Goal: Check status: Check status

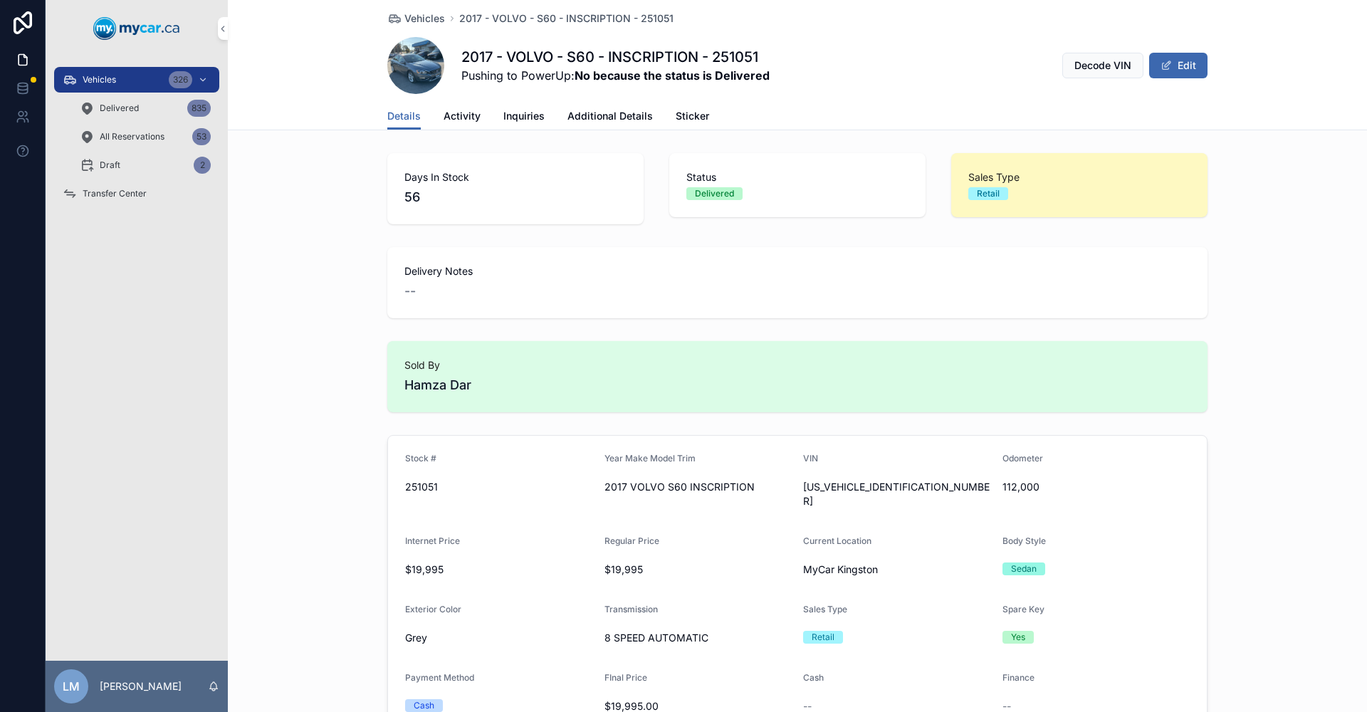
scroll to position [157, 0]
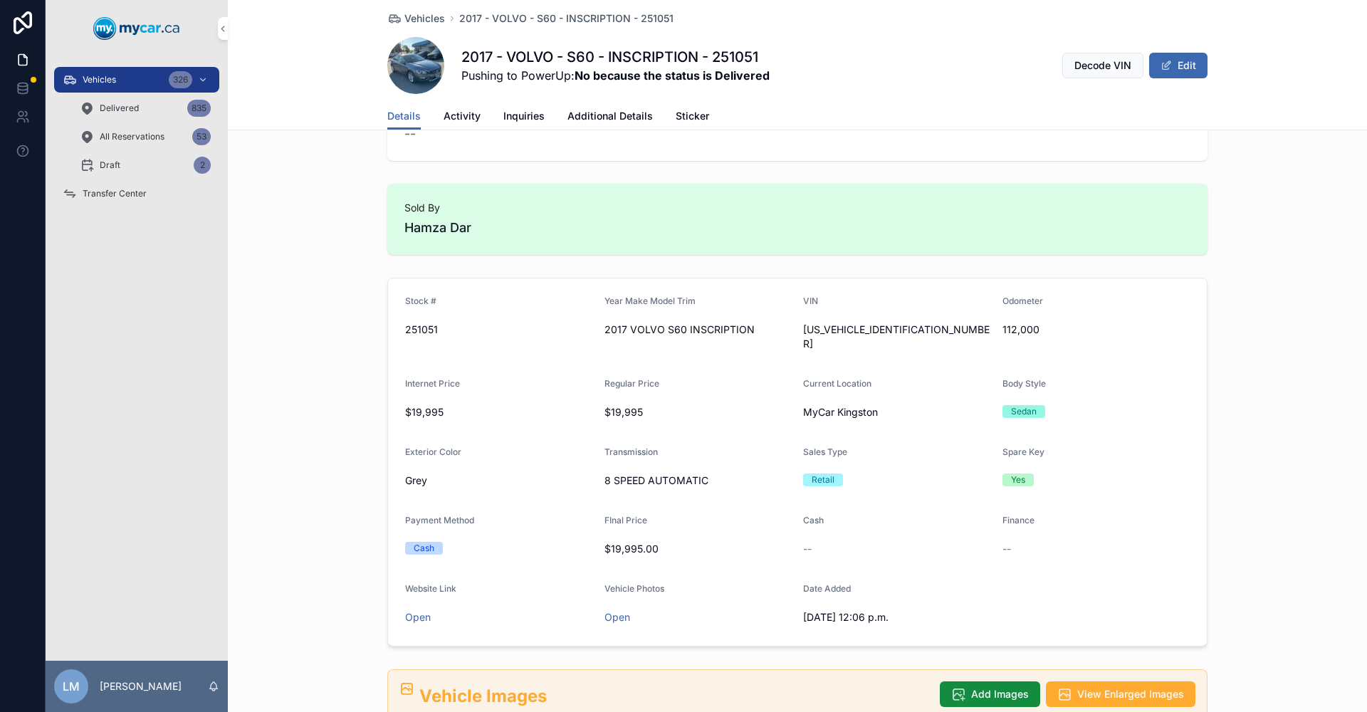
click at [411, 19] on span "Vehicles" at bounding box center [424, 18] width 41 height 14
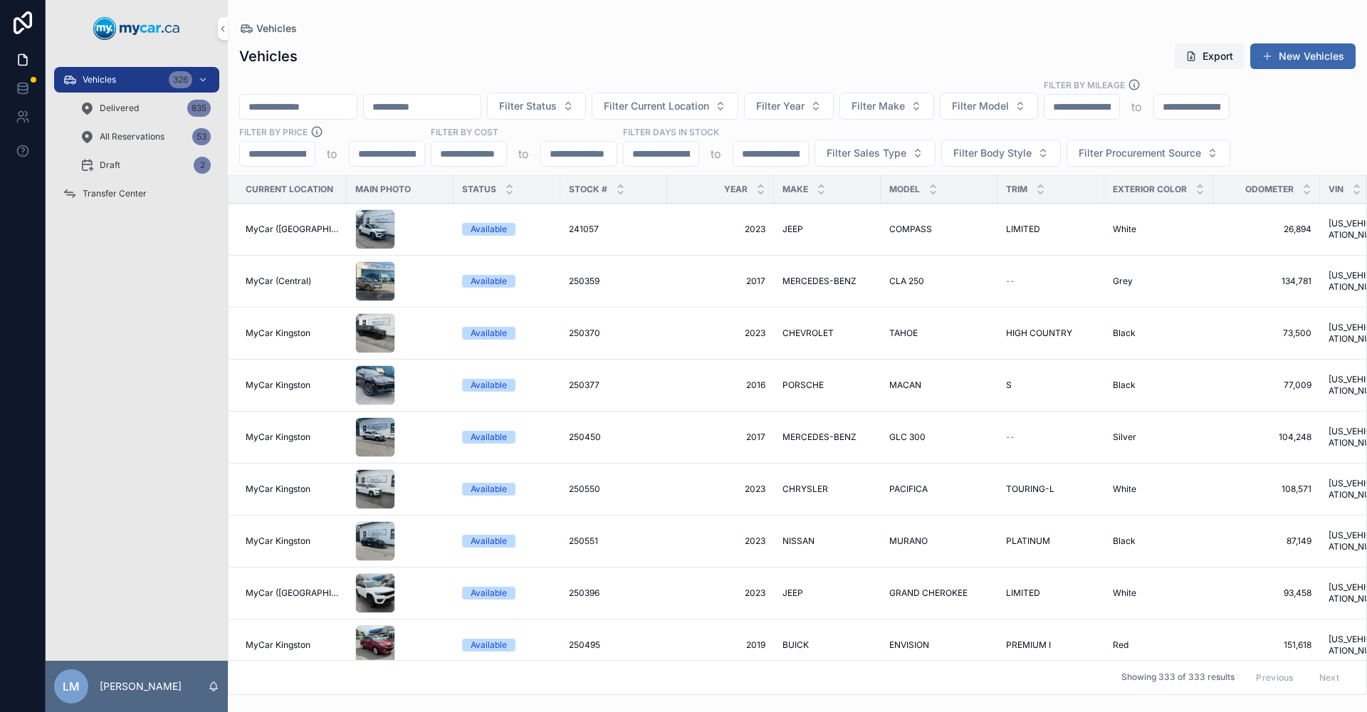
click at [310, 101] on input "scrollable content" at bounding box center [298, 107] width 117 height 20
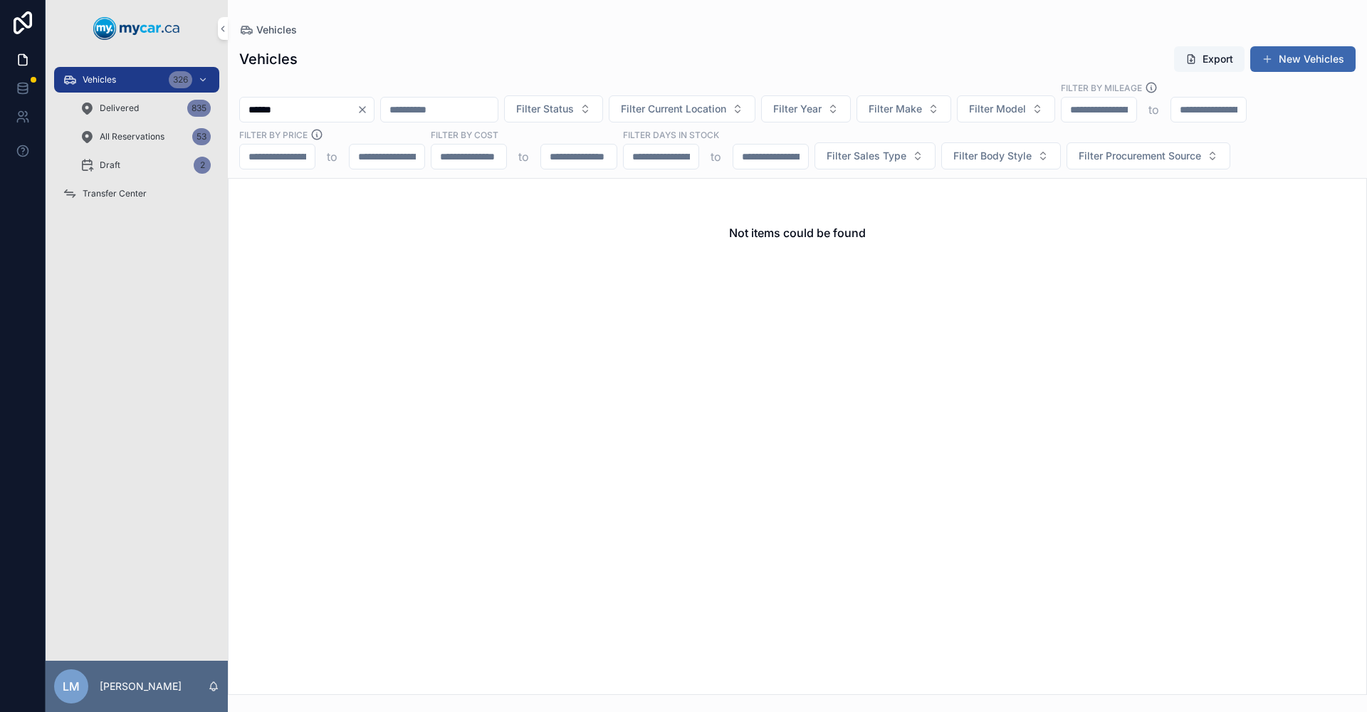
type input "******"
click at [122, 105] on span "Delivered" at bounding box center [119, 108] width 39 height 11
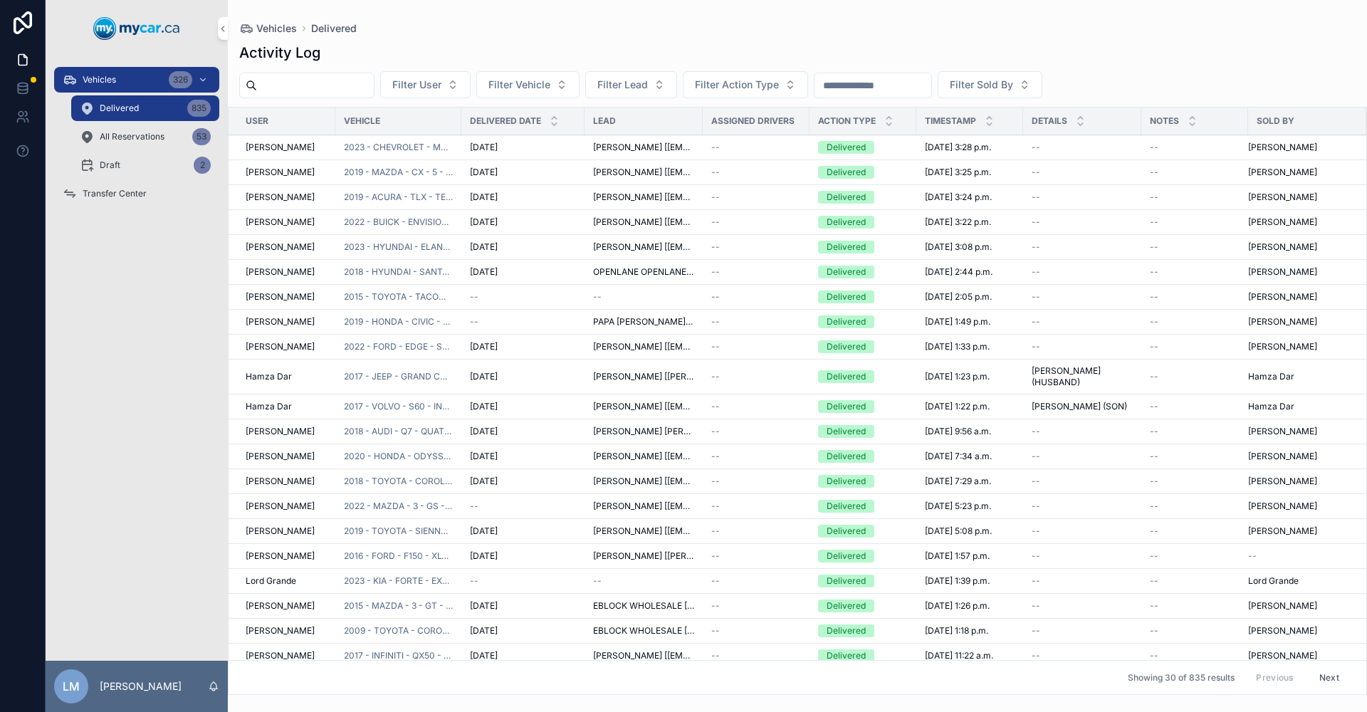
click at [931, 86] on input "scrollable content" at bounding box center [872, 85] width 117 height 20
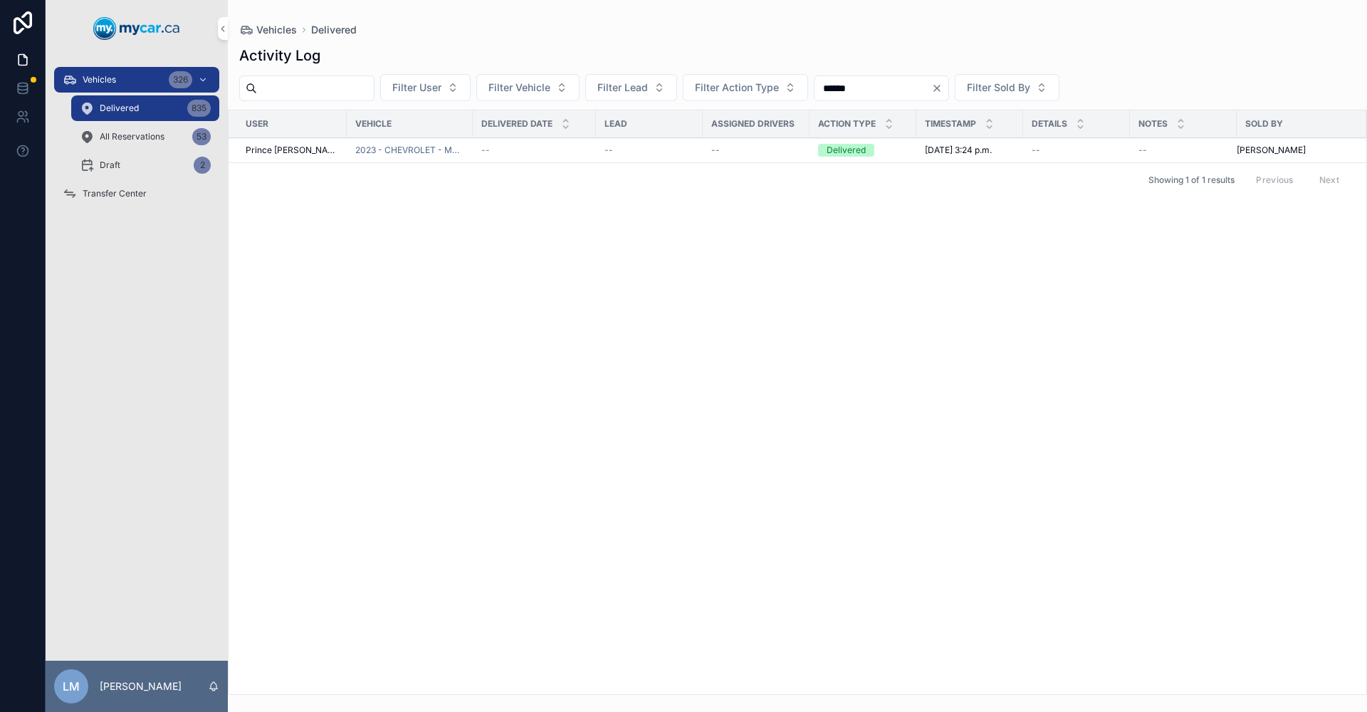
type input "******"
click at [979, 150] on span "[DATE] 3:24 p.m." at bounding box center [958, 150] width 67 height 11
click at [412, 154] on span "2023 - CHEVROLET - MALIBU - LT - 251174" at bounding box center [409, 150] width 109 height 11
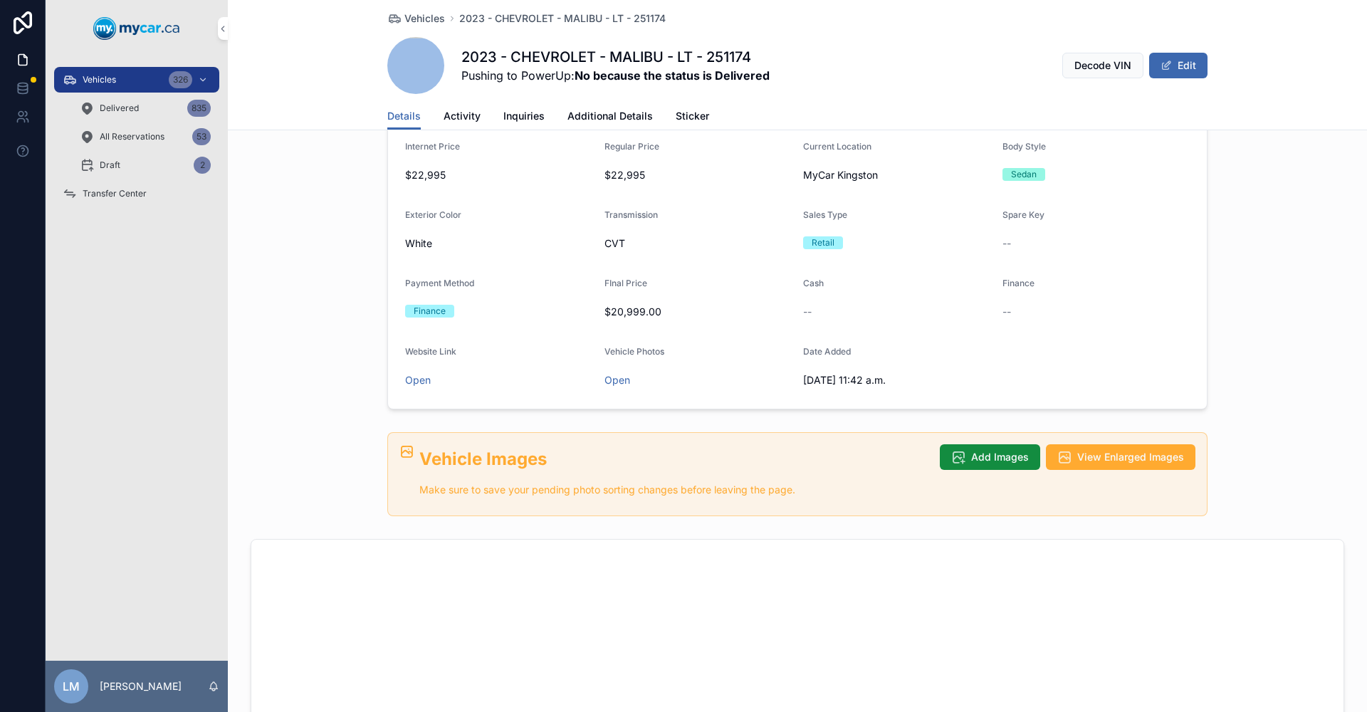
scroll to position [214, 0]
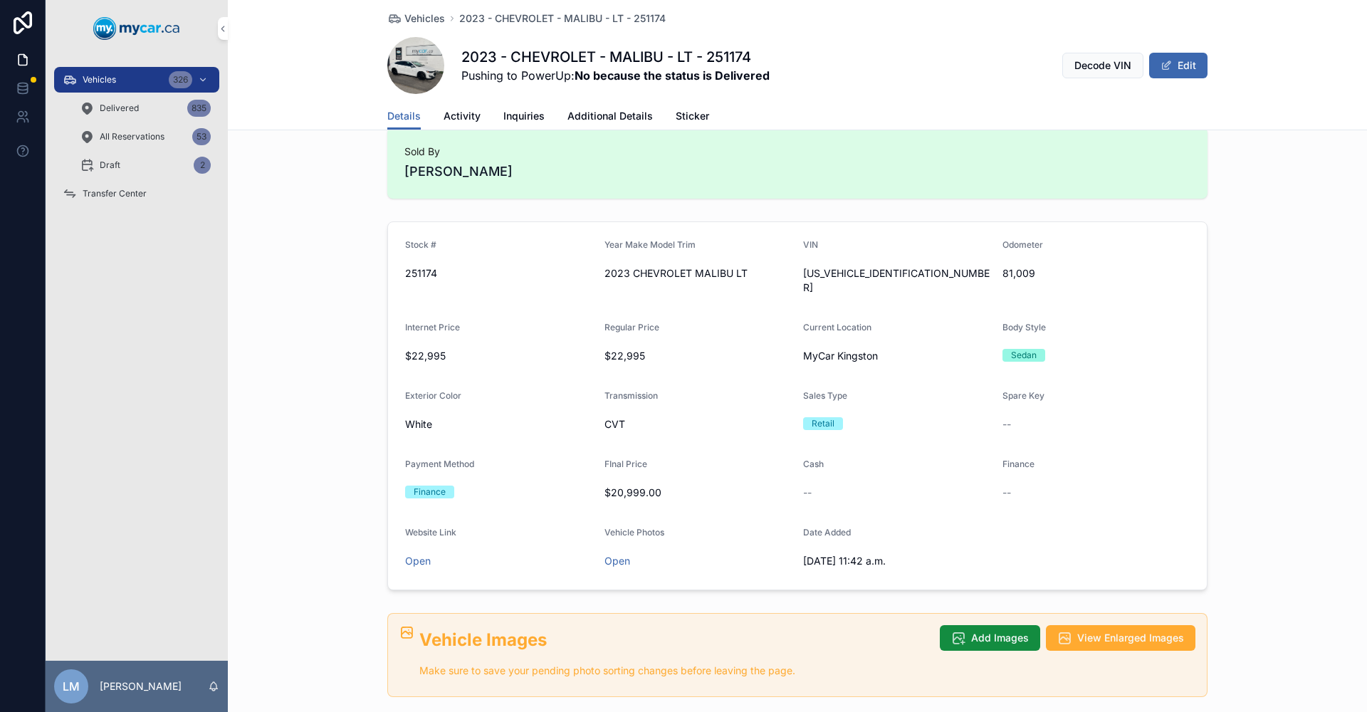
click at [456, 112] on span "Activity" at bounding box center [462, 116] width 37 height 14
